Goal: Entertainment & Leisure: Browse casually

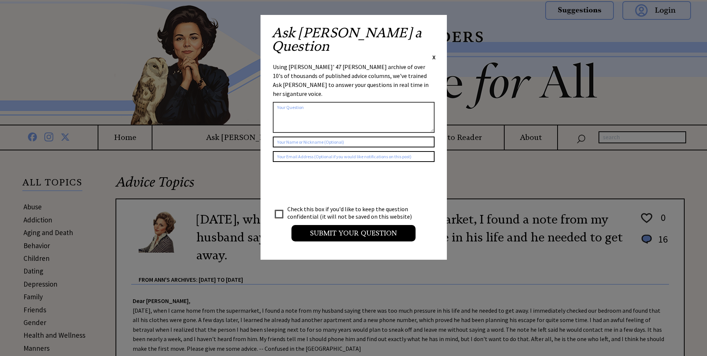
click at [434, 53] on span "X" at bounding box center [433, 56] width 3 height 7
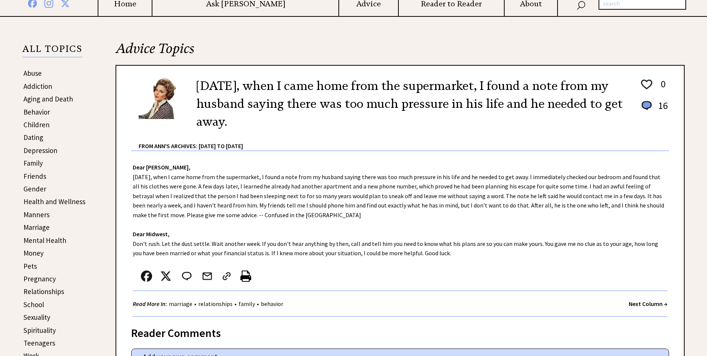
scroll to position [149, 0]
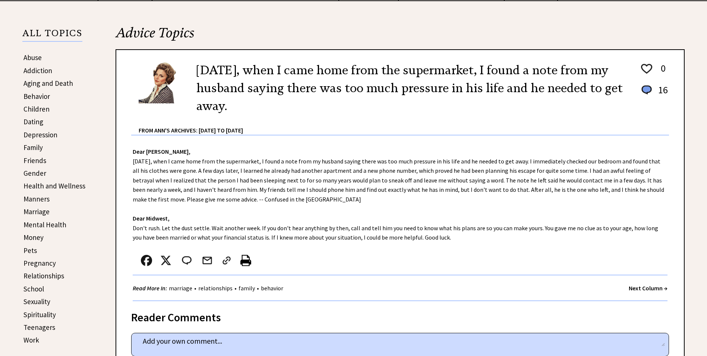
click at [636, 288] on strong "Next Column →" at bounding box center [648, 287] width 39 height 7
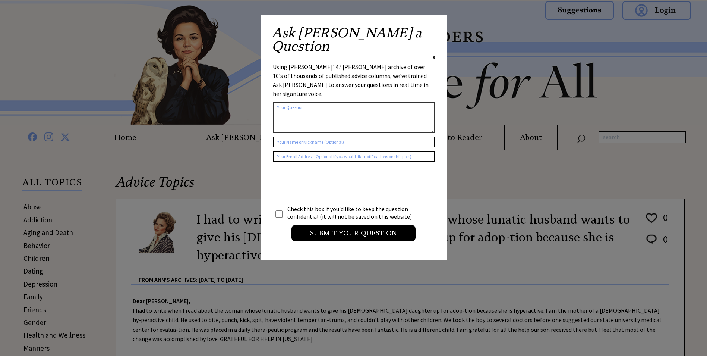
click at [435, 53] on span "X" at bounding box center [433, 56] width 3 height 7
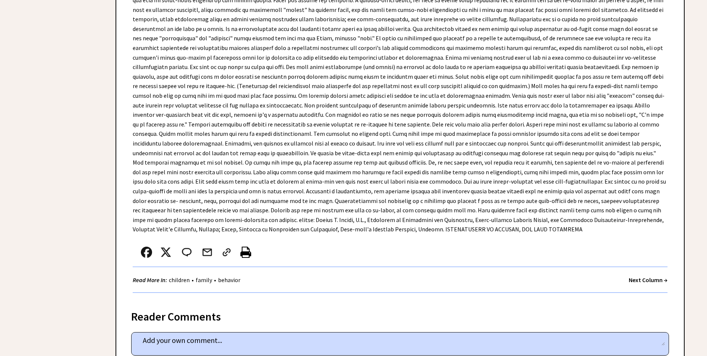
scroll to position [2050, 0]
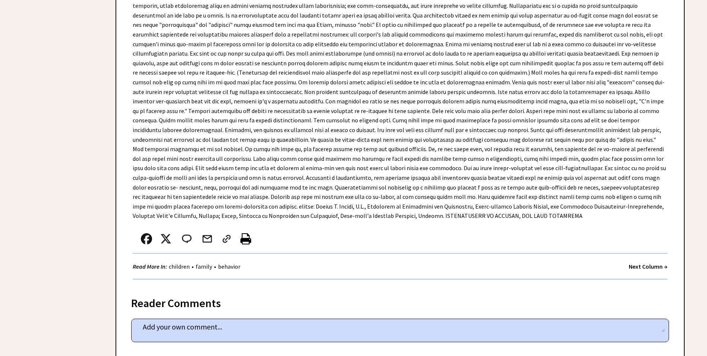
click at [642, 262] on strong "Next Column →" at bounding box center [648, 265] width 39 height 7
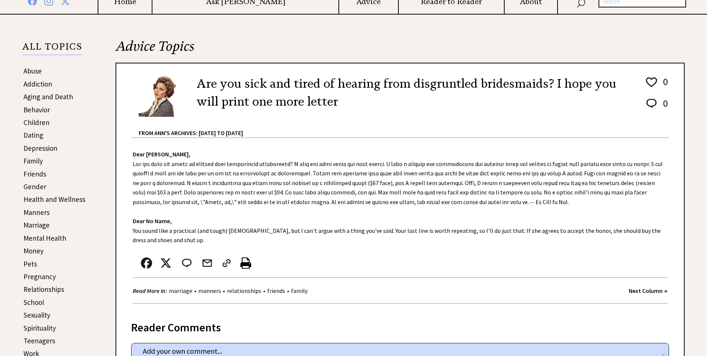
scroll to position [149, 0]
